Goal: Navigation & Orientation: Find specific page/section

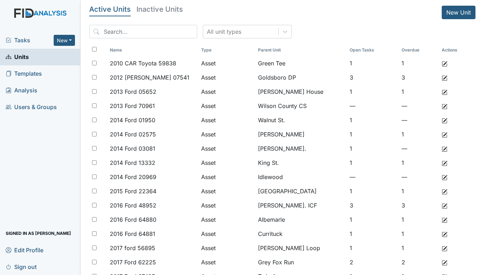
click at [24, 38] on span "Tasks" at bounding box center [30, 40] width 48 height 9
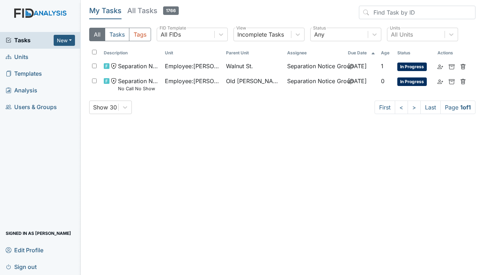
click at [22, 58] on span "Units" at bounding box center [17, 57] width 23 height 11
